Goal: Check status: Check status

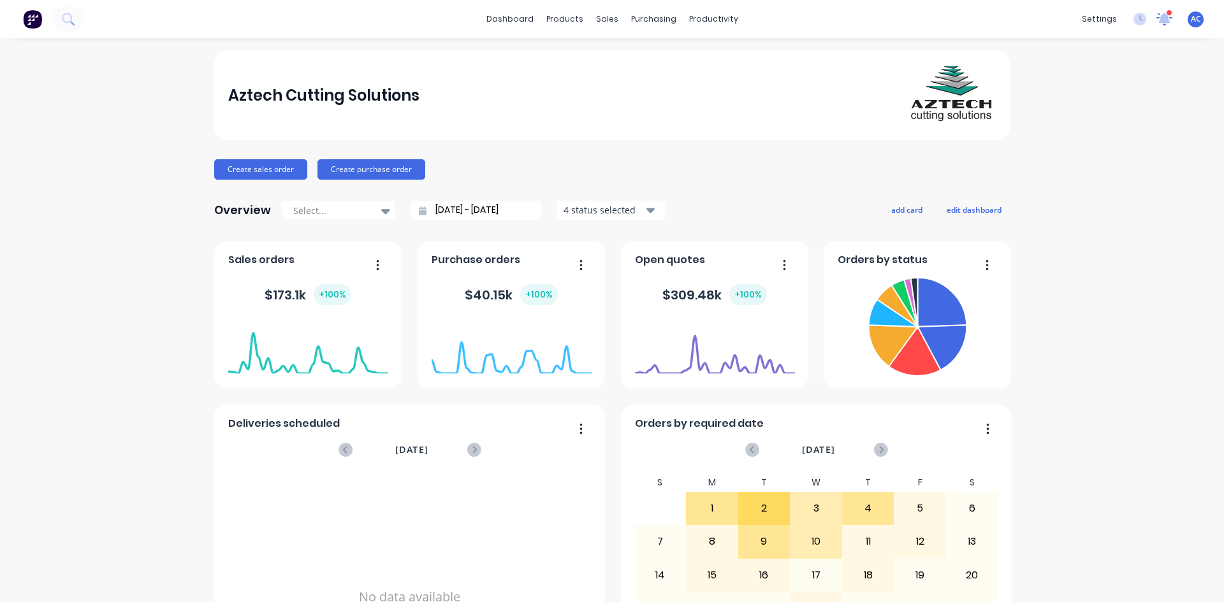
click at [1155, 18] on icon at bounding box center [1164, 18] width 18 height 15
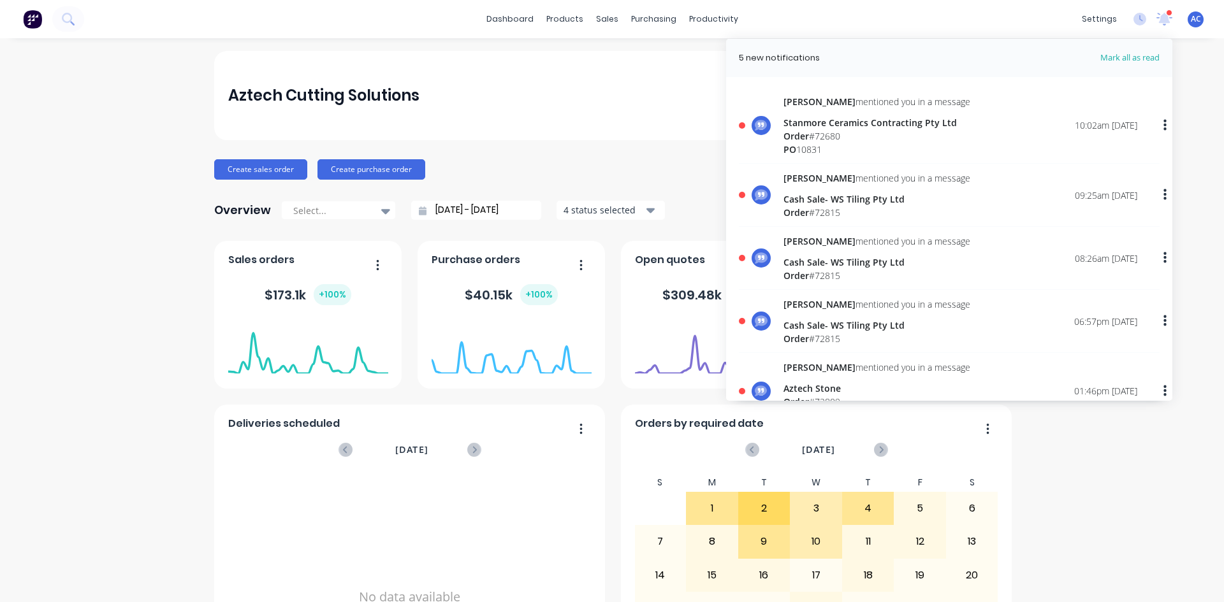
click at [876, 124] on div "Stanmore Ceramics Contracting Pty Ltd" at bounding box center [876, 122] width 187 height 13
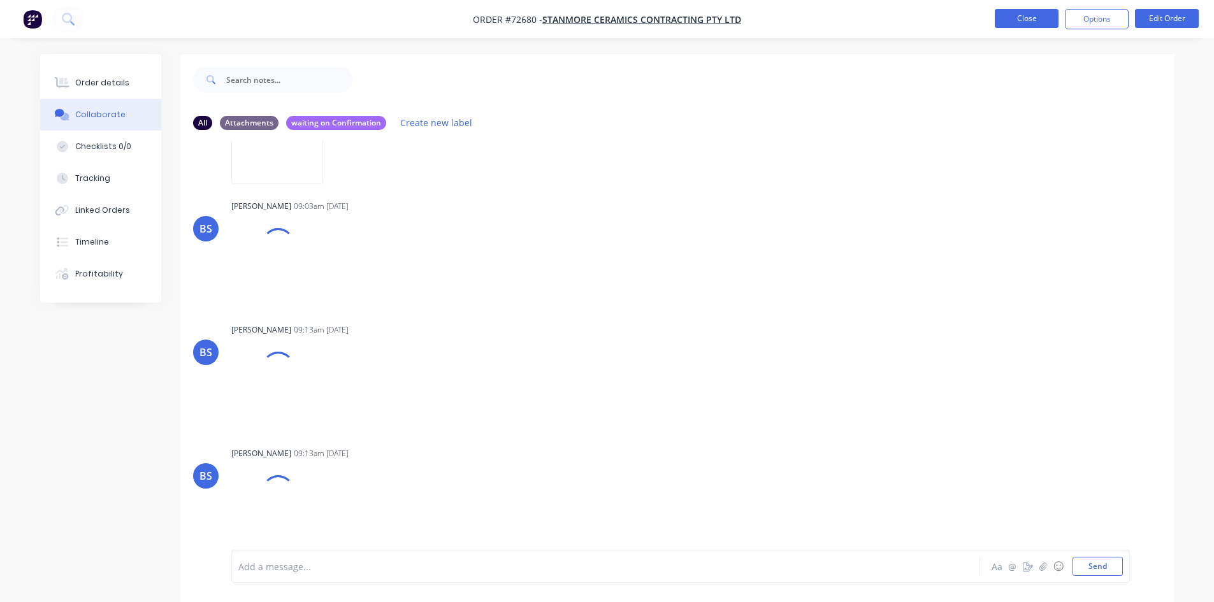
click at [1034, 21] on button "Close" at bounding box center [1027, 18] width 64 height 19
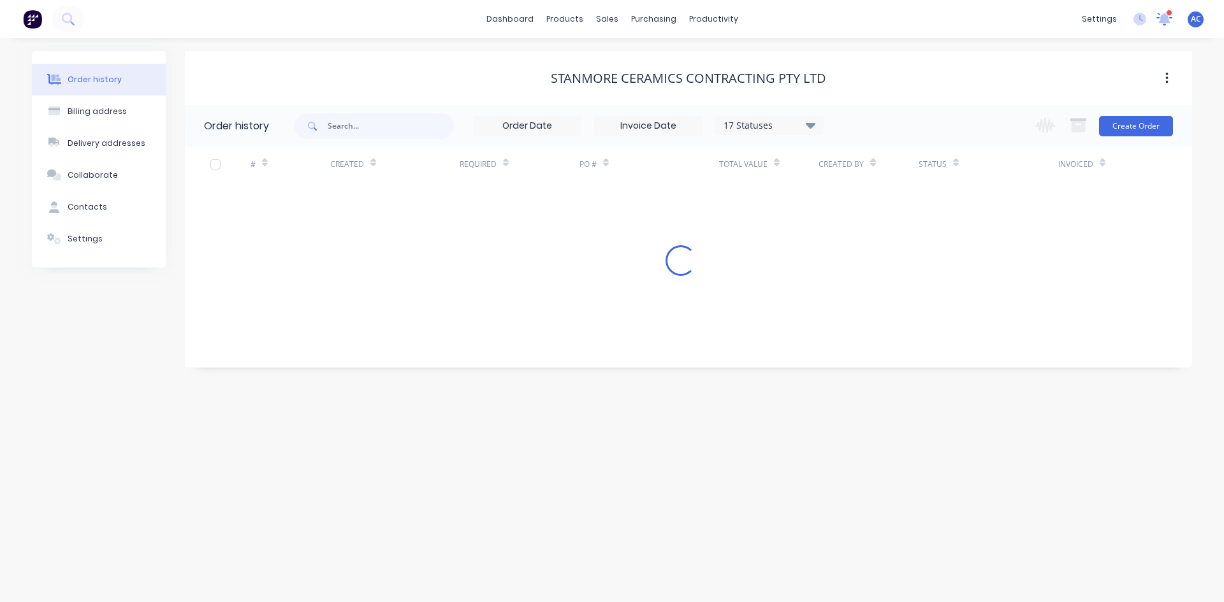
click at [1168, 20] on icon at bounding box center [1163, 18] width 17 height 15
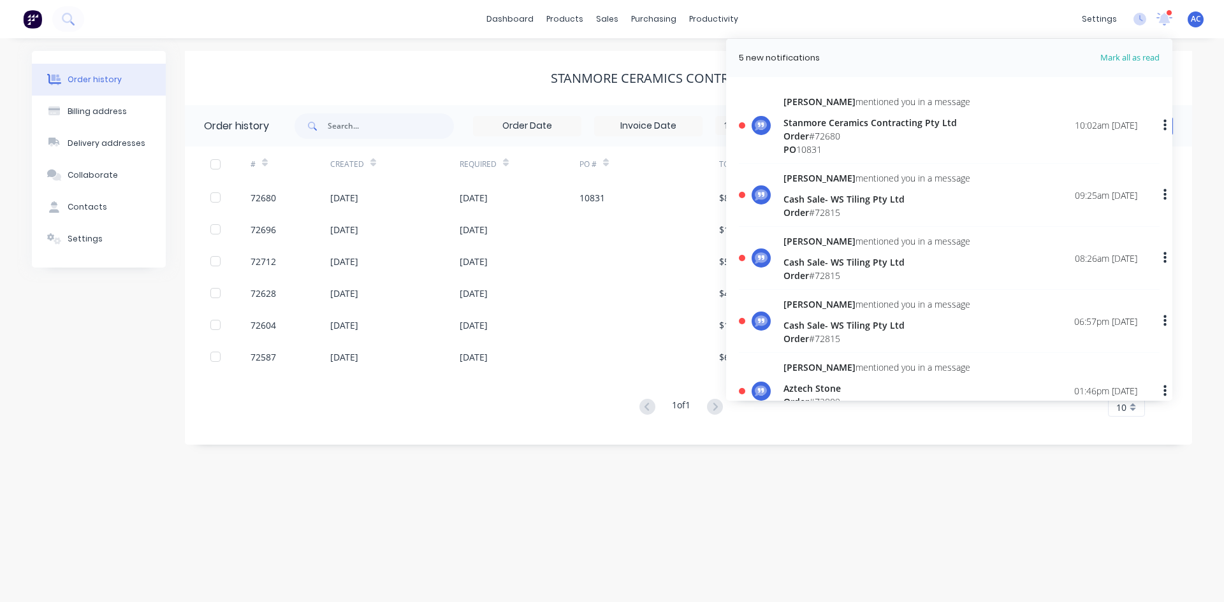
click at [1155, 130] on button "button" at bounding box center [1165, 125] width 30 height 23
click at [1074, 157] on div "Mark as read" at bounding box center [1099, 159] width 98 height 18
click at [1052, 159] on div "Mark as read" at bounding box center [1099, 159] width 98 height 18
click at [831, 131] on div "Order # 72680" at bounding box center [876, 135] width 187 height 13
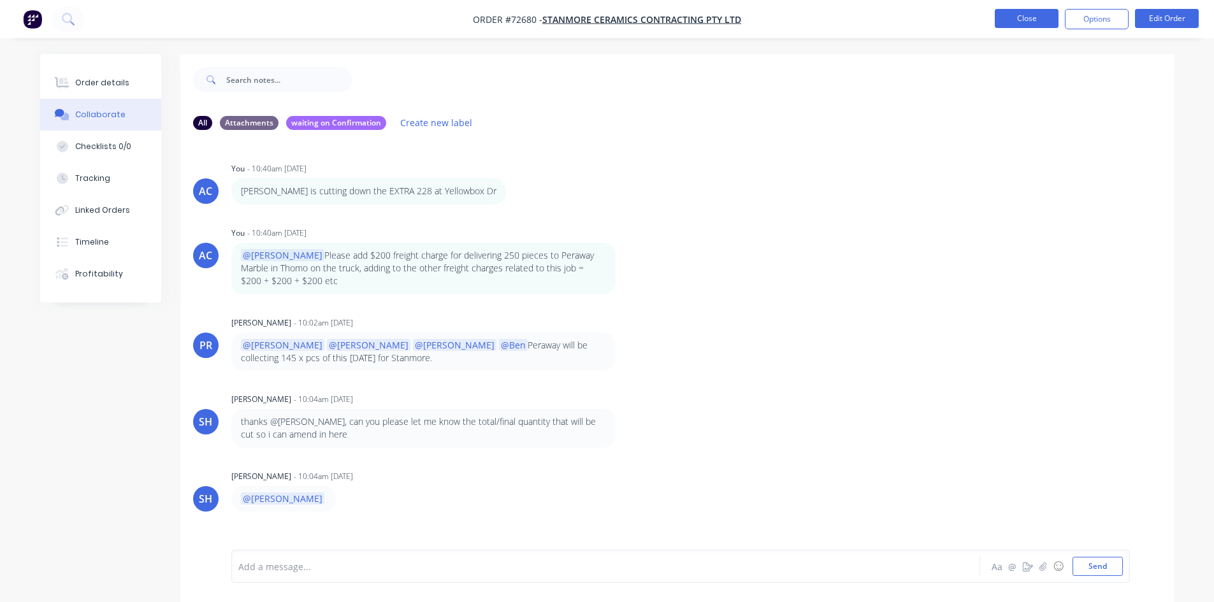
click at [1019, 27] on button "Close" at bounding box center [1027, 18] width 64 height 19
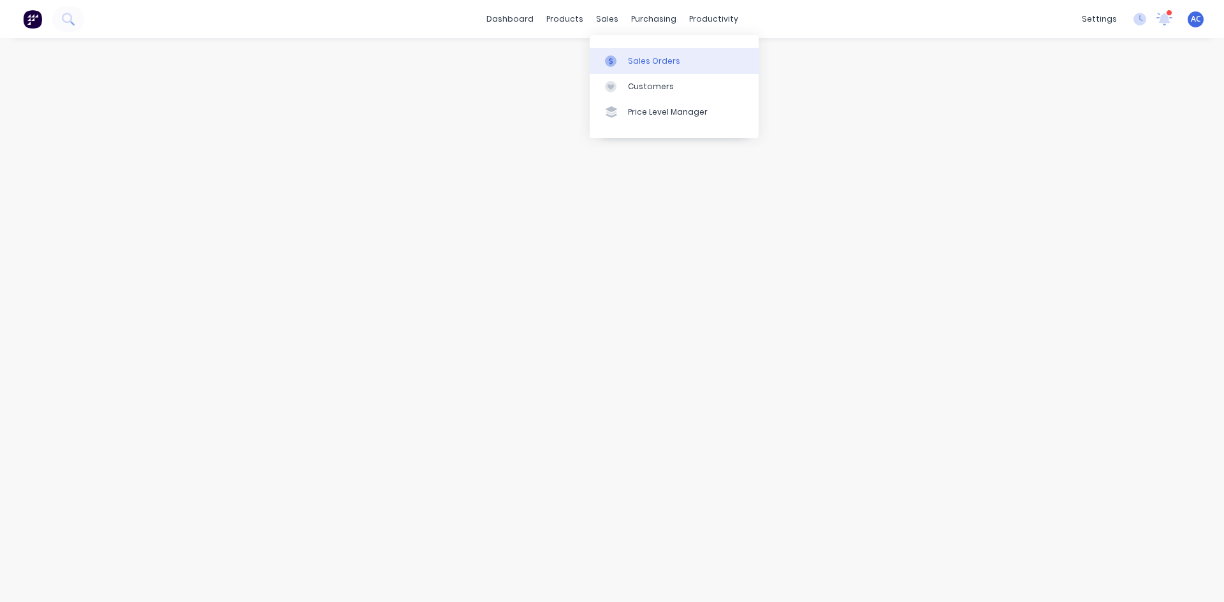
click at [628, 57] on div "Sales Orders" at bounding box center [654, 60] width 52 height 11
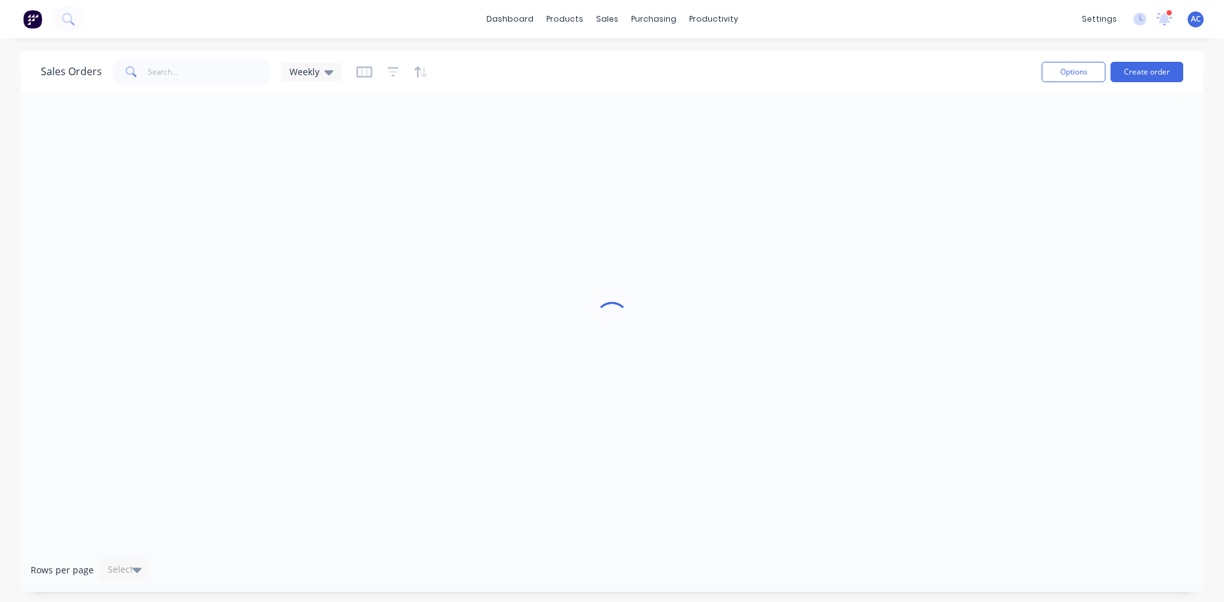
click at [36, 21] on img at bounding box center [32, 19] width 19 height 19
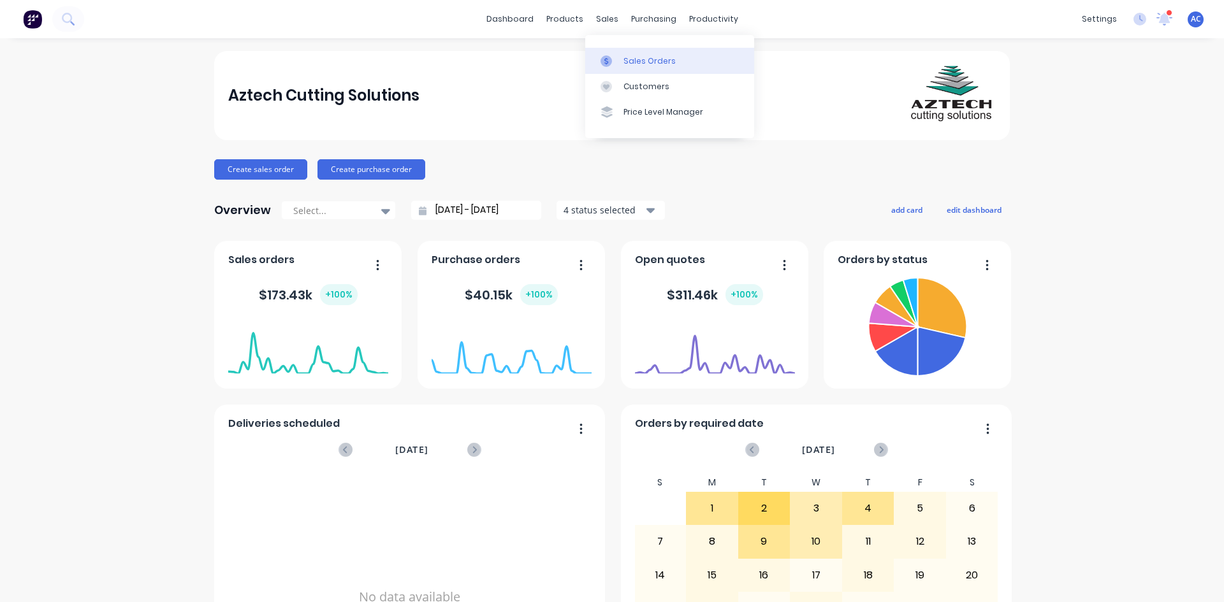
click at [629, 57] on div "Sales Orders" at bounding box center [649, 60] width 52 height 11
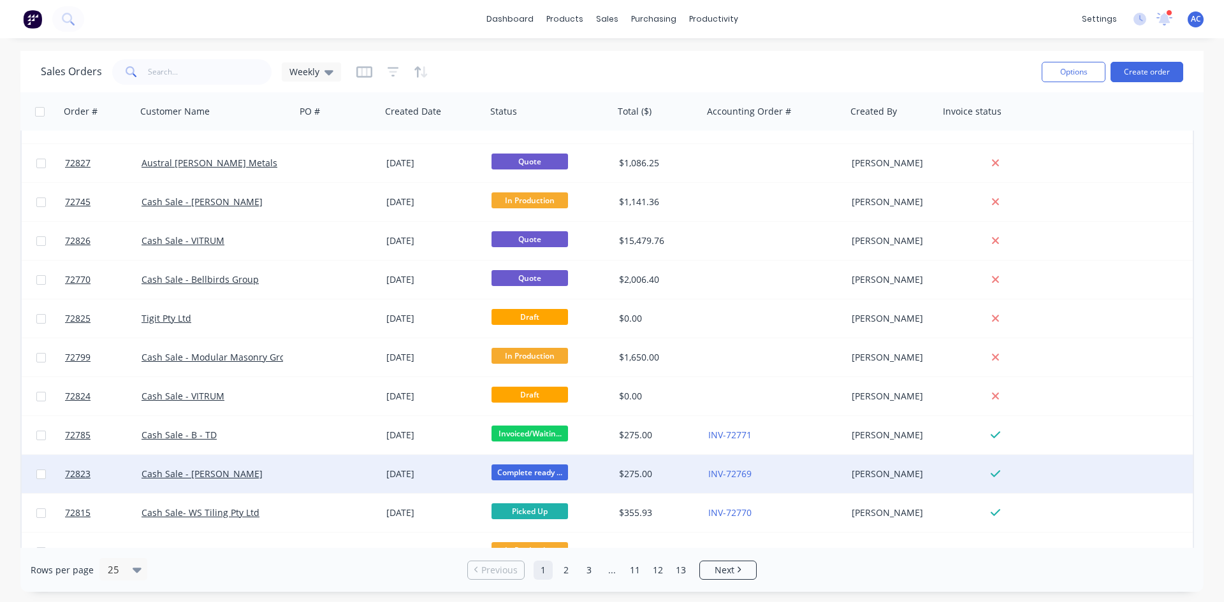
scroll to position [127, 0]
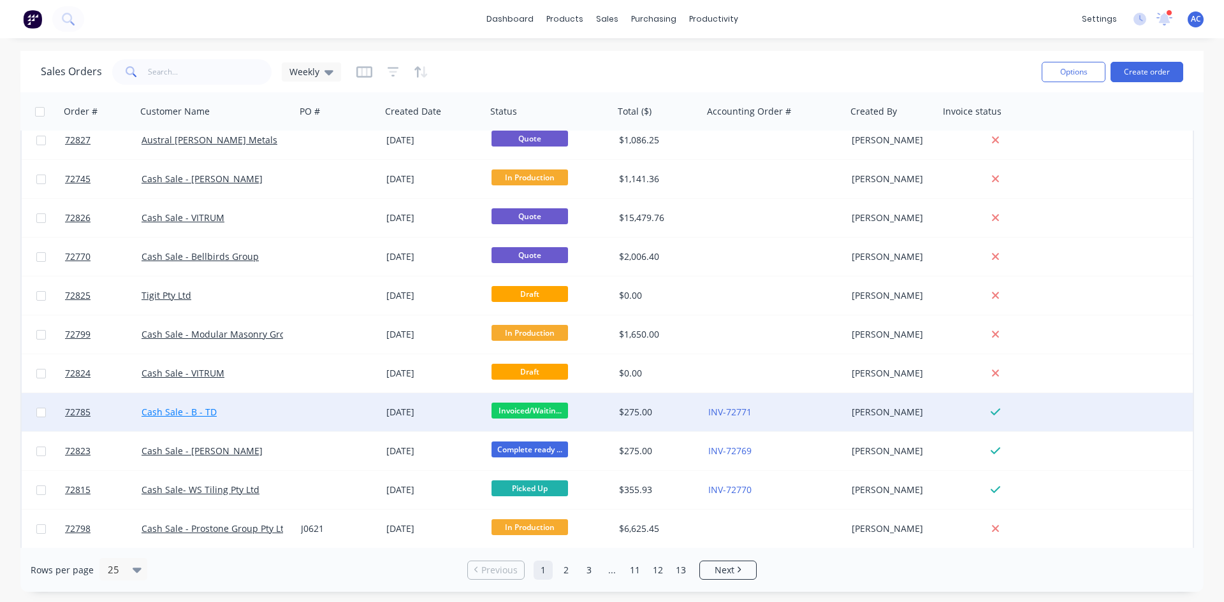
click at [187, 417] on link "Cash Sale - B - TD" at bounding box center [178, 412] width 75 height 12
